Goal: Task Accomplishment & Management: Complete application form

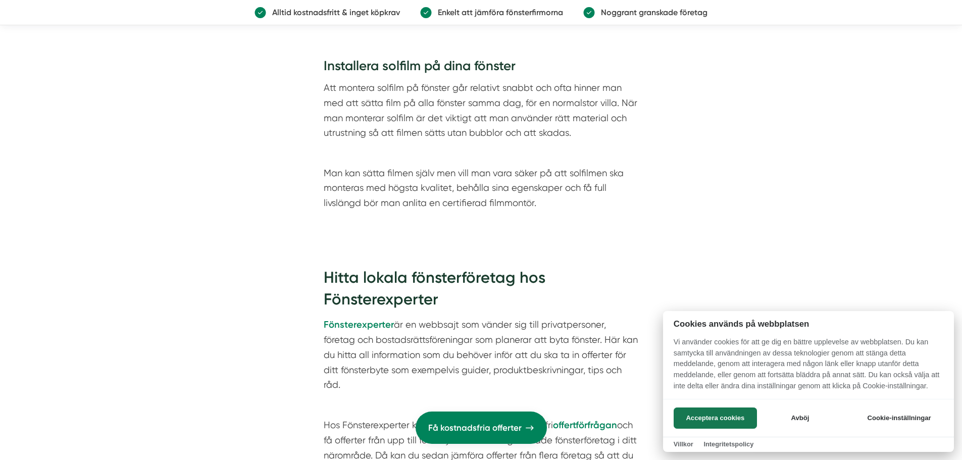
scroll to position [1514, 0]
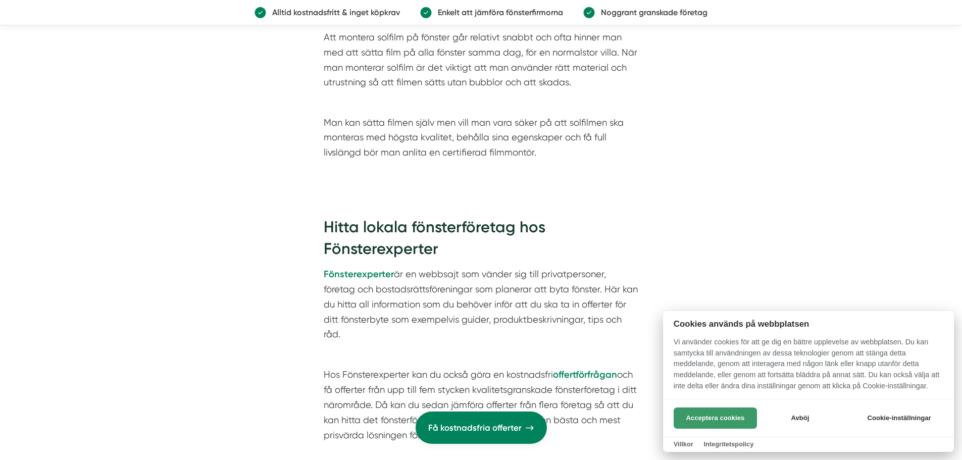
click at [717, 417] on button "Acceptera cookies" at bounding box center [714, 417] width 83 height 21
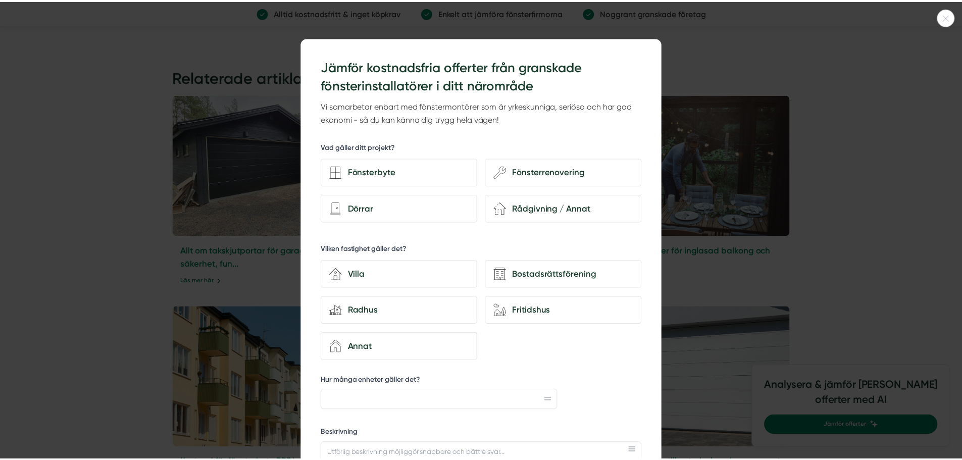
scroll to position [2120, 0]
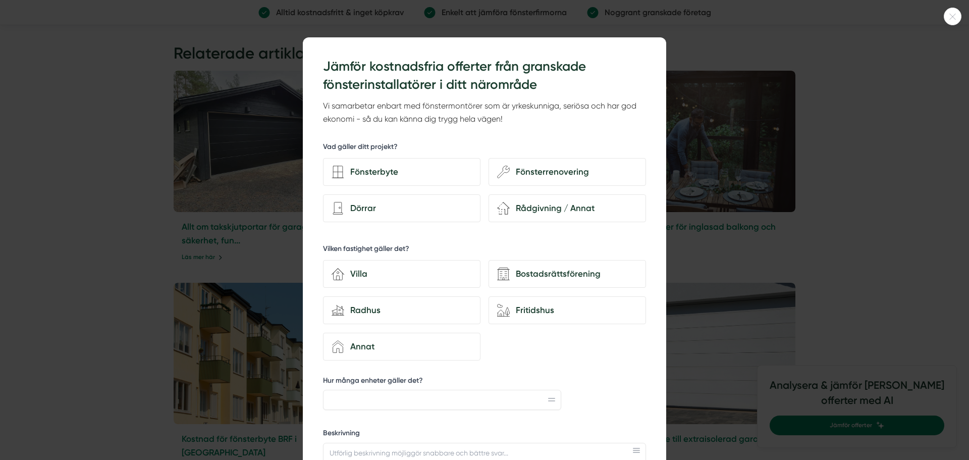
click at [731, 268] on div at bounding box center [484, 230] width 969 height 460
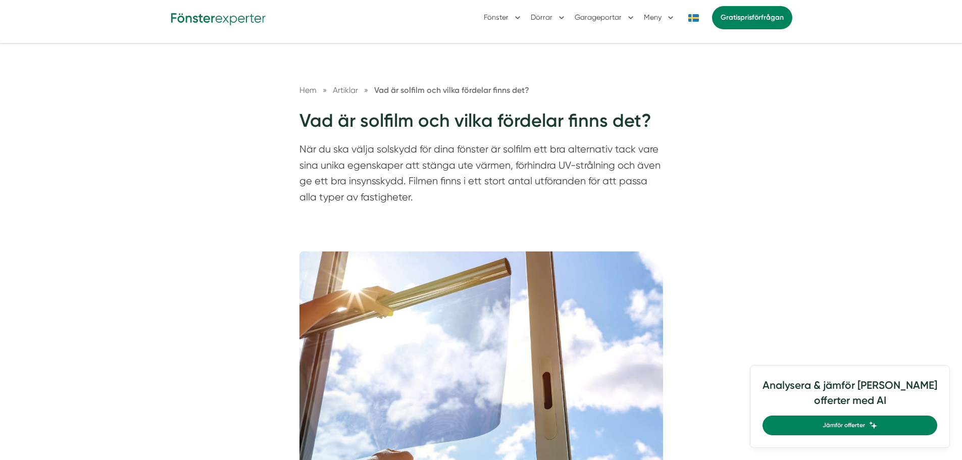
scroll to position [0, 0]
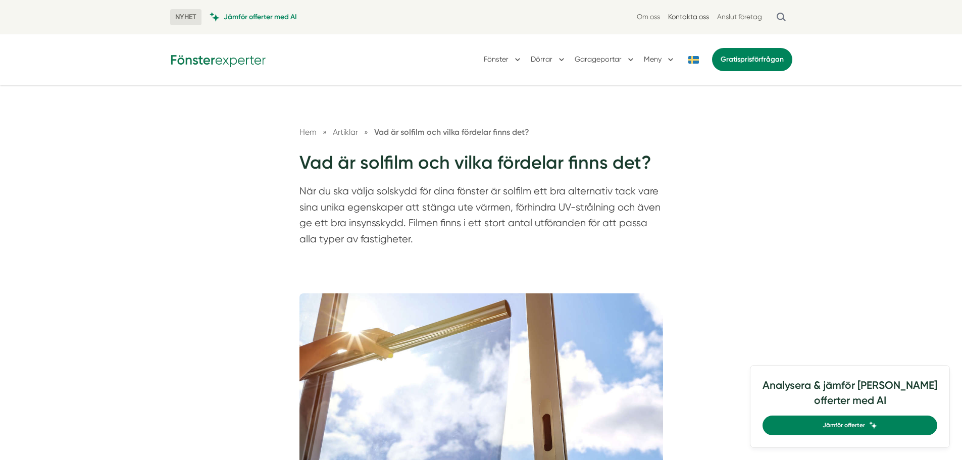
click at [693, 18] on link "Kontakta oss" at bounding box center [688, 17] width 41 height 10
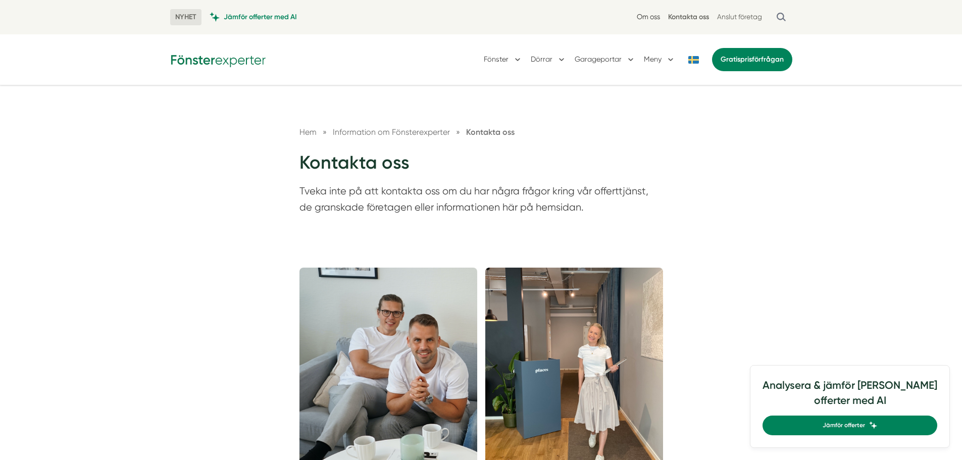
click at [649, 15] on link "Om oss" at bounding box center [648, 17] width 23 height 10
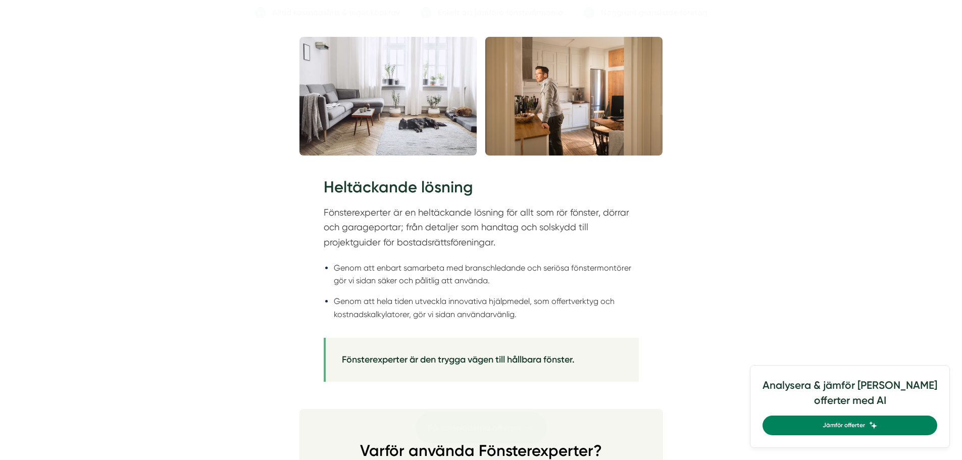
scroll to position [1060, 0]
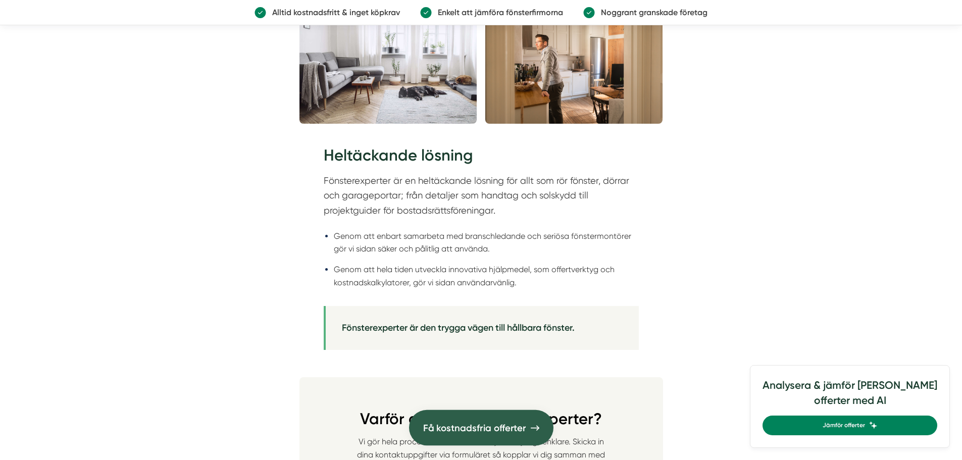
click at [513, 416] on link "Få kostnadsfria offerter" at bounding box center [481, 427] width 144 height 35
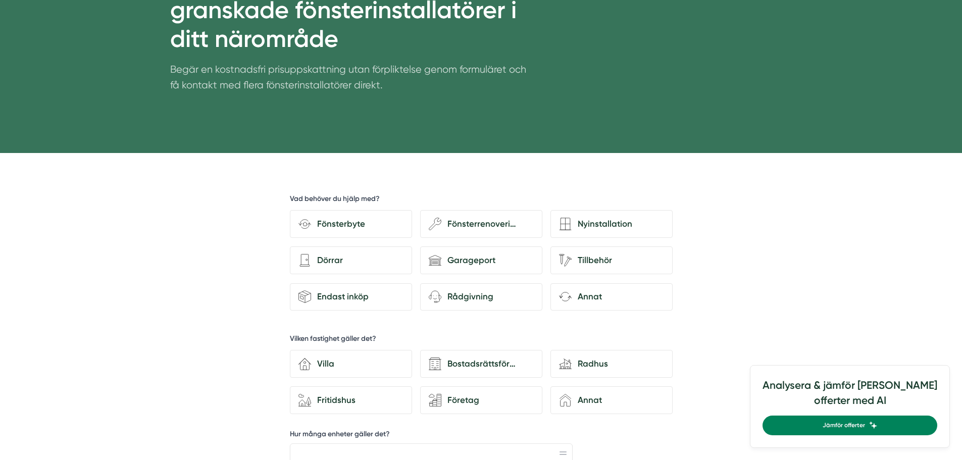
scroll to position [202, 0]
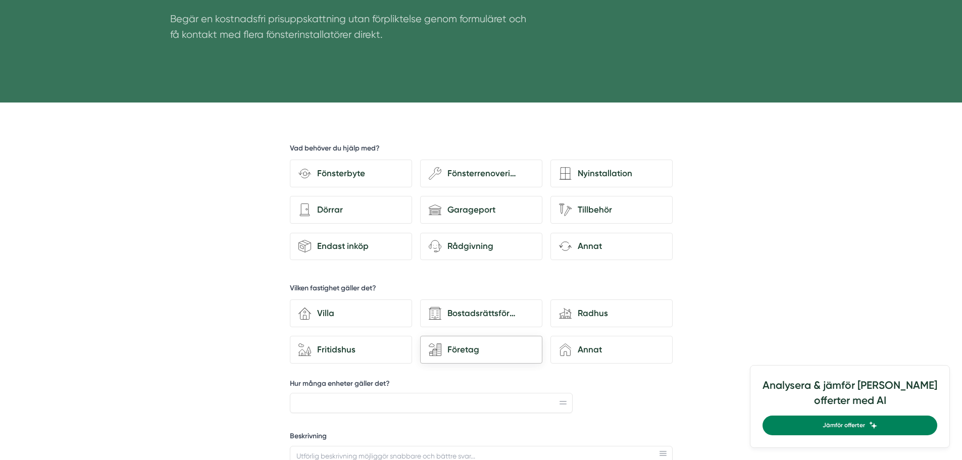
click at [476, 353] on div "Företag" at bounding box center [487, 350] width 92 height 14
click at [0, 0] on input "Företag" at bounding box center [0, 0] width 0 height 0
click at [474, 351] on div "Företag" at bounding box center [487, 350] width 92 height 14
click at [0, 0] on input "Företag" at bounding box center [0, 0] width 0 height 0
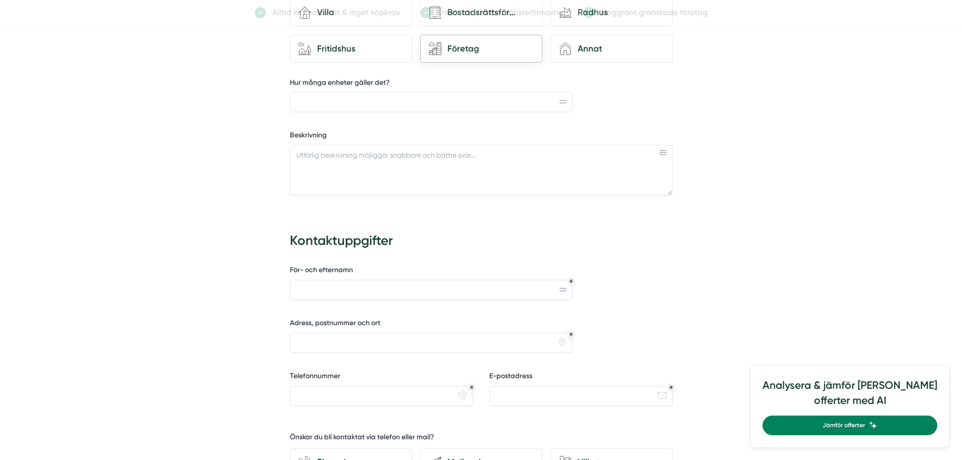
scroll to position [505, 0]
